Goal: Use online tool/utility: Utilize a website feature to perform a specific function

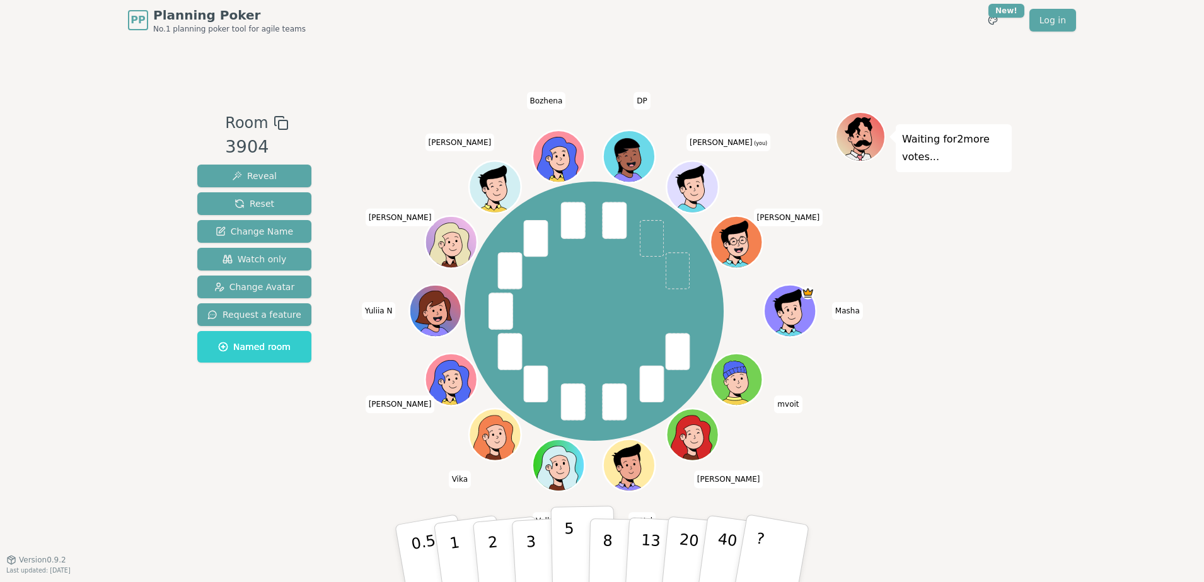
click at [576, 550] on button "5" at bounding box center [583, 553] width 65 height 96
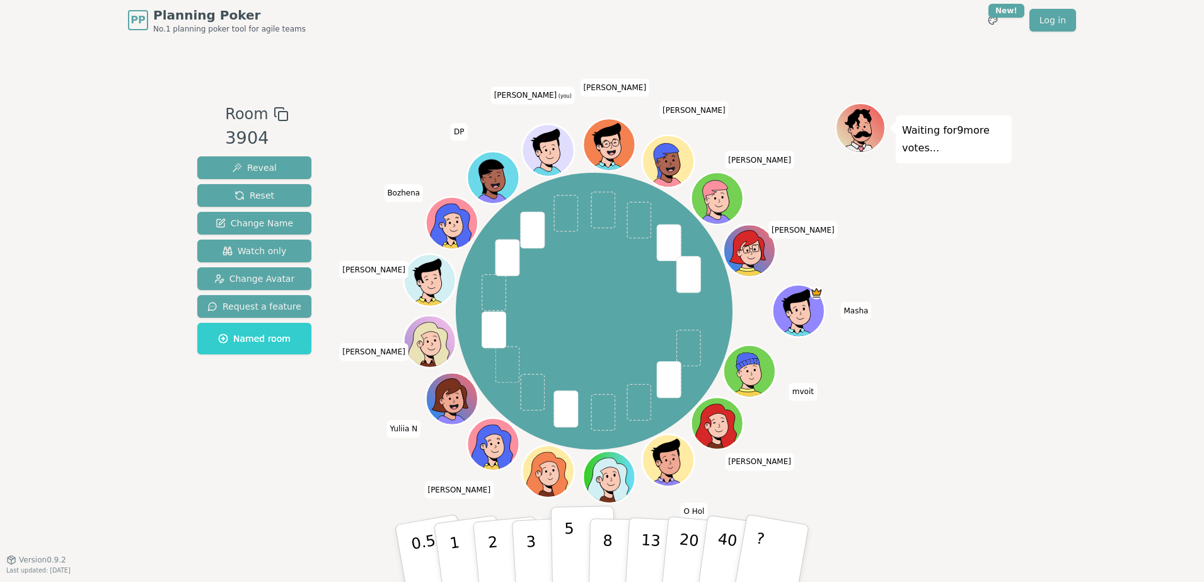
click at [571, 547] on p "5" at bounding box center [569, 553] width 11 height 68
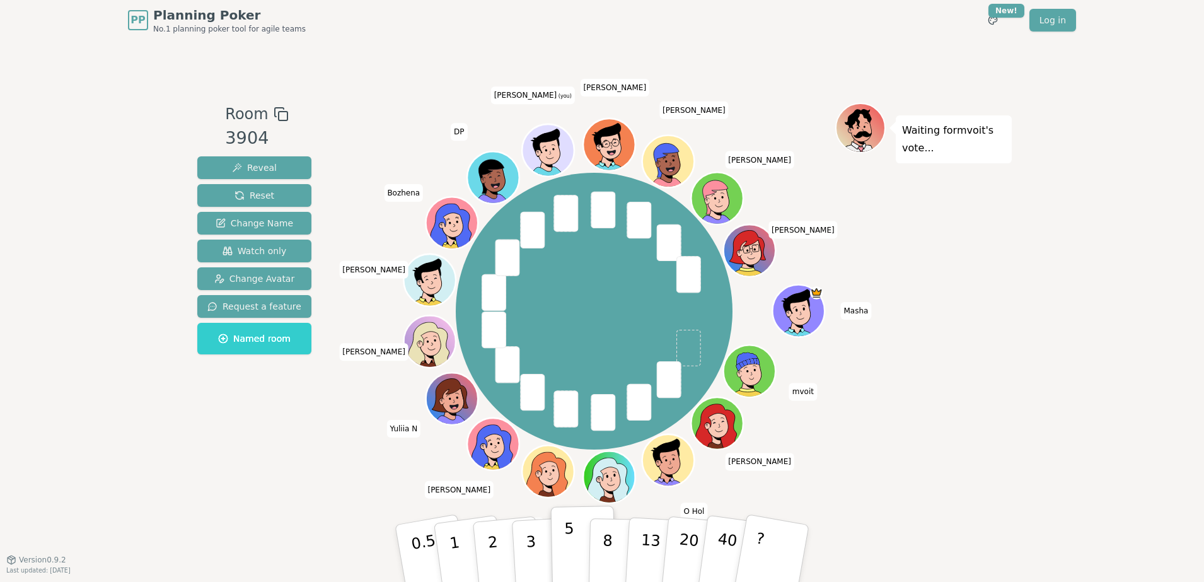
click at [573, 534] on button "5" at bounding box center [583, 553] width 65 height 96
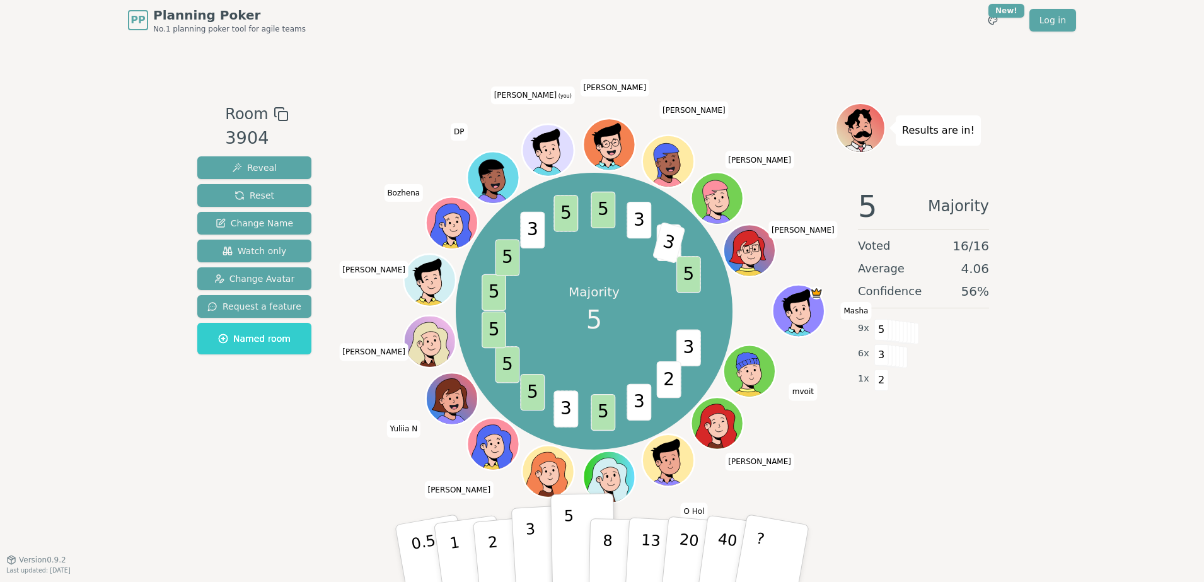
click at [541, 557] on button "3" at bounding box center [545, 553] width 69 height 98
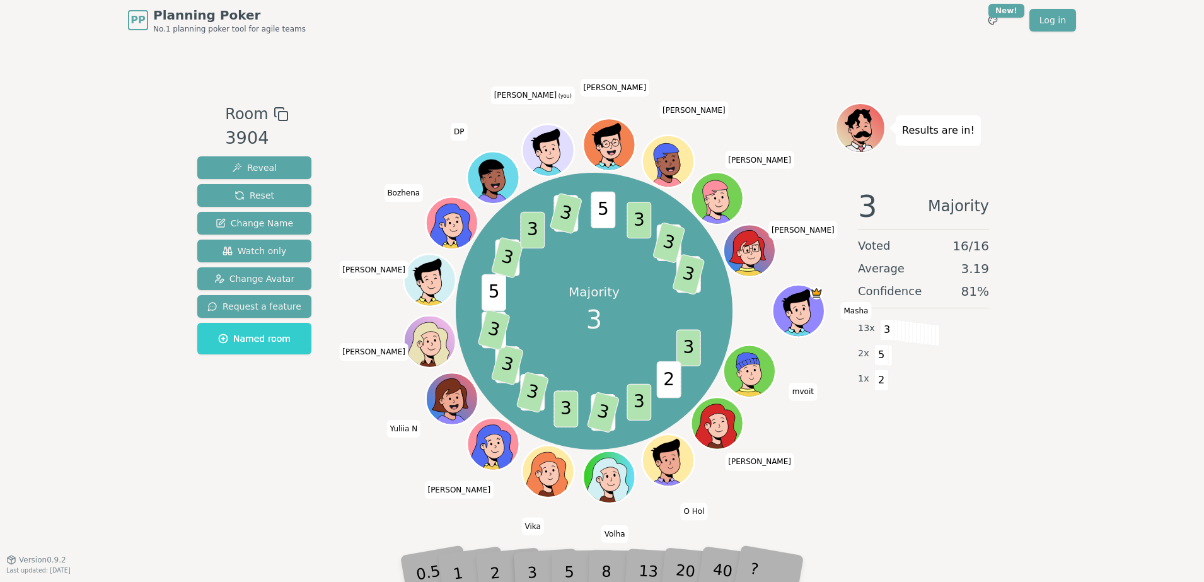
click at [567, 571] on div "5" at bounding box center [582, 553] width 38 height 45
click at [1073, 477] on div "PP Planning Poker No.1 planning poker tool for agile teams Toggle theme New! Lo…" at bounding box center [602, 291] width 1204 height 582
click at [566, 568] on div "5" at bounding box center [582, 553] width 38 height 45
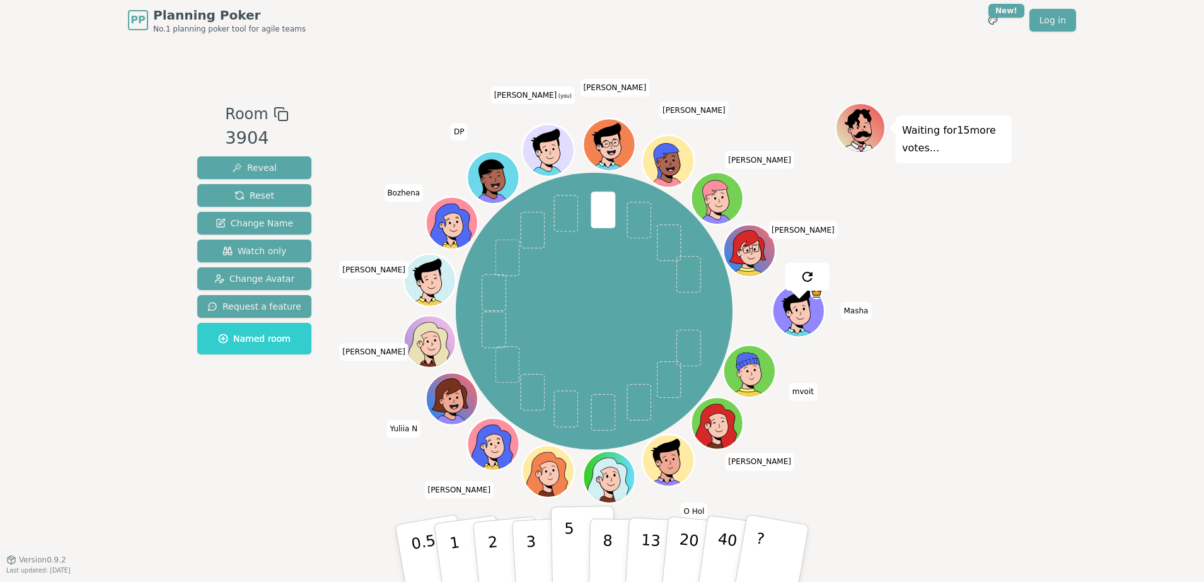
click at [573, 553] on button "5" at bounding box center [583, 553] width 65 height 96
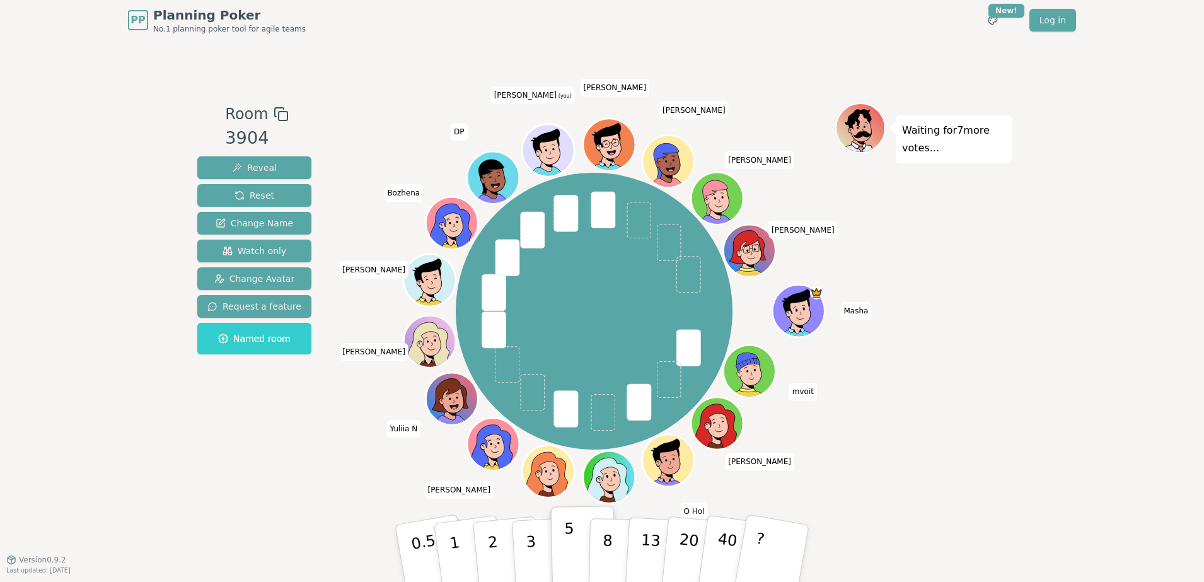
click at [579, 517] on button "5" at bounding box center [583, 553] width 65 height 96
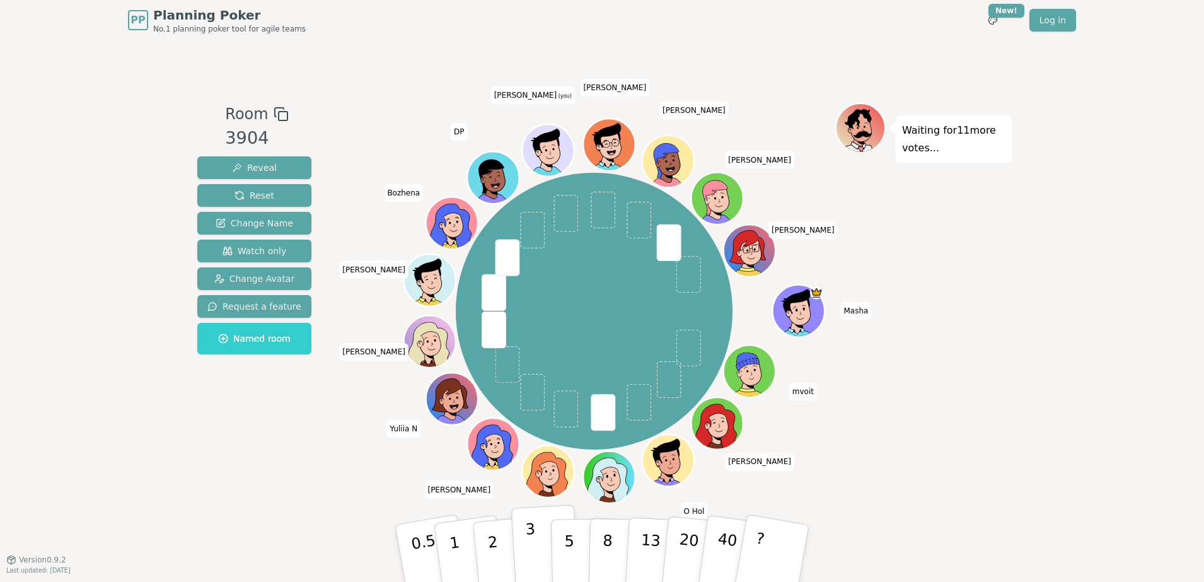
click at [530, 552] on p "3" at bounding box center [532, 554] width 14 height 69
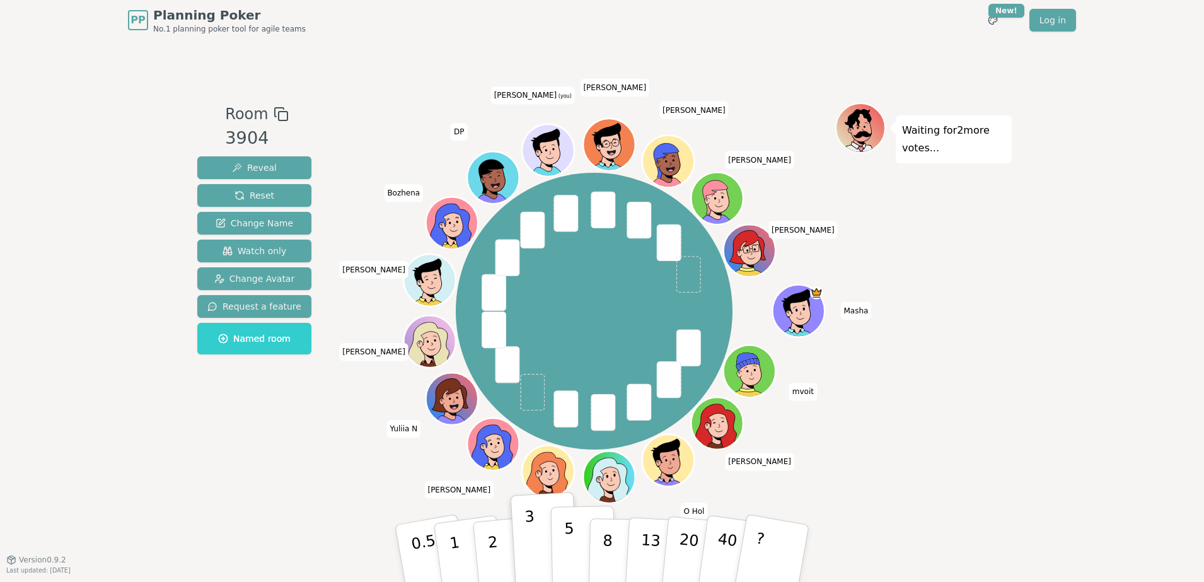
click at [565, 541] on p "5" at bounding box center [569, 553] width 11 height 68
click at [540, 541] on button "3" at bounding box center [545, 553] width 69 height 98
